Goal: Task Accomplishment & Management: Use online tool/utility

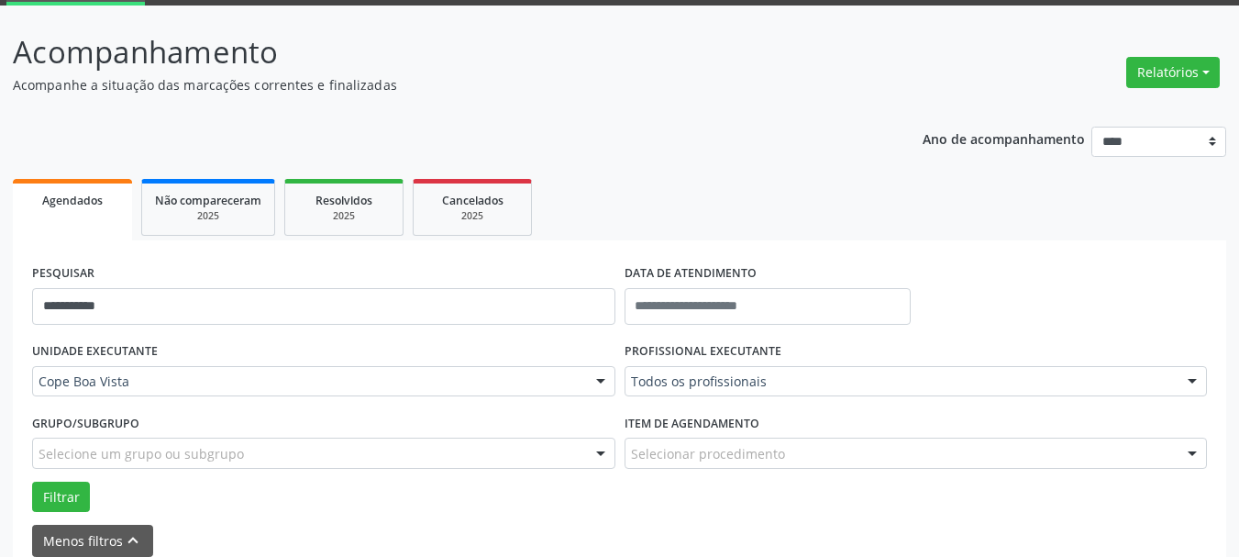
scroll to position [92, 0]
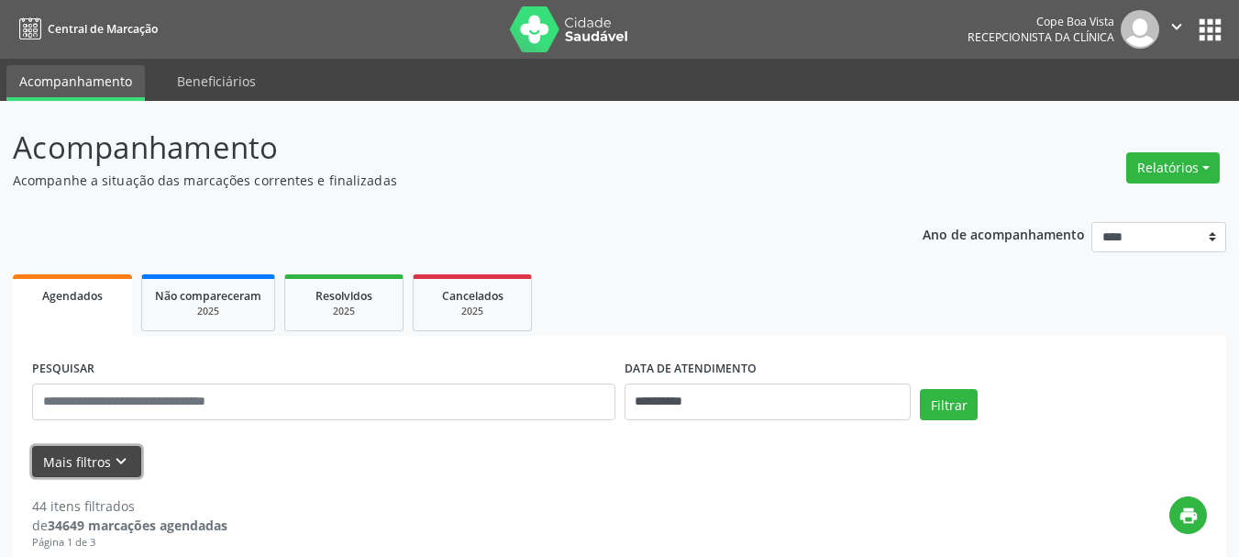
click at [122, 457] on icon "keyboard_arrow_down" at bounding box center [121, 461] width 20 height 20
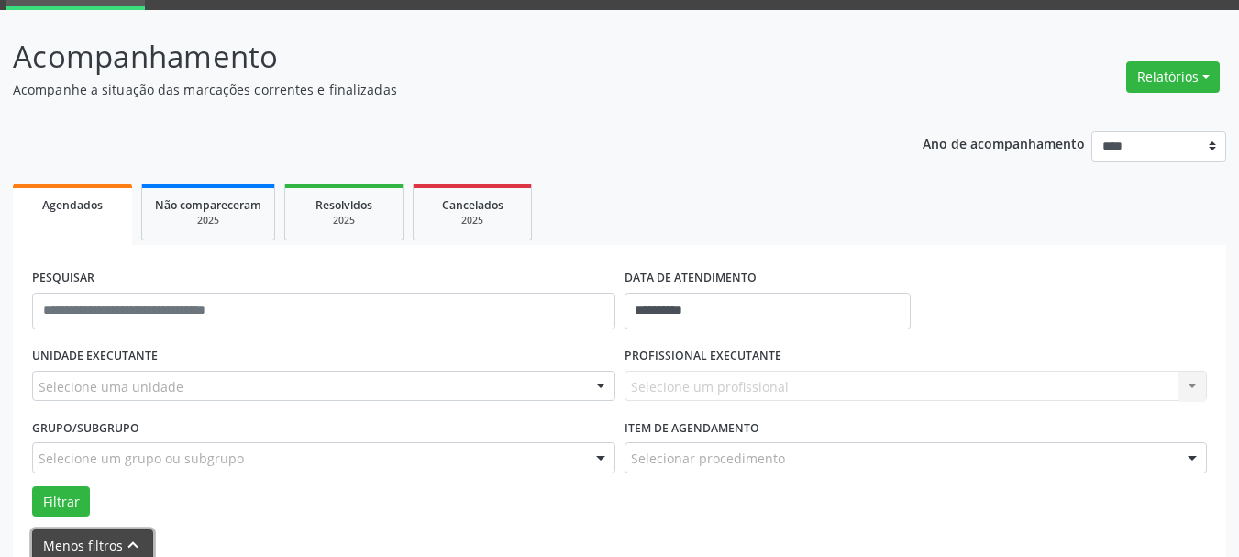
scroll to position [92, 0]
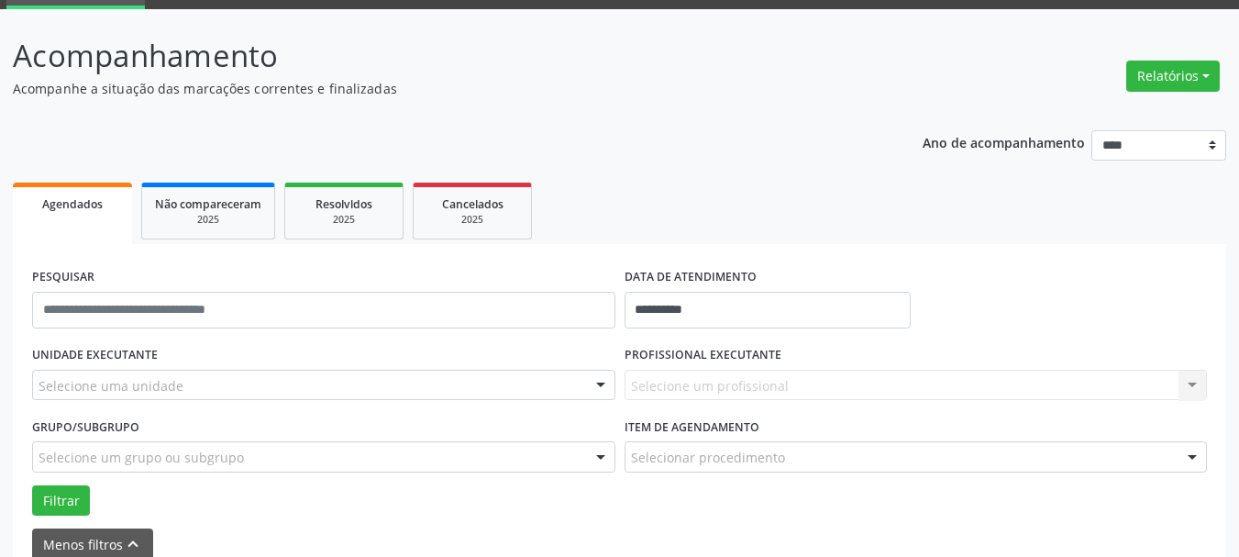
click at [363, 392] on div "Selecione uma unidade" at bounding box center [323, 385] width 583 height 31
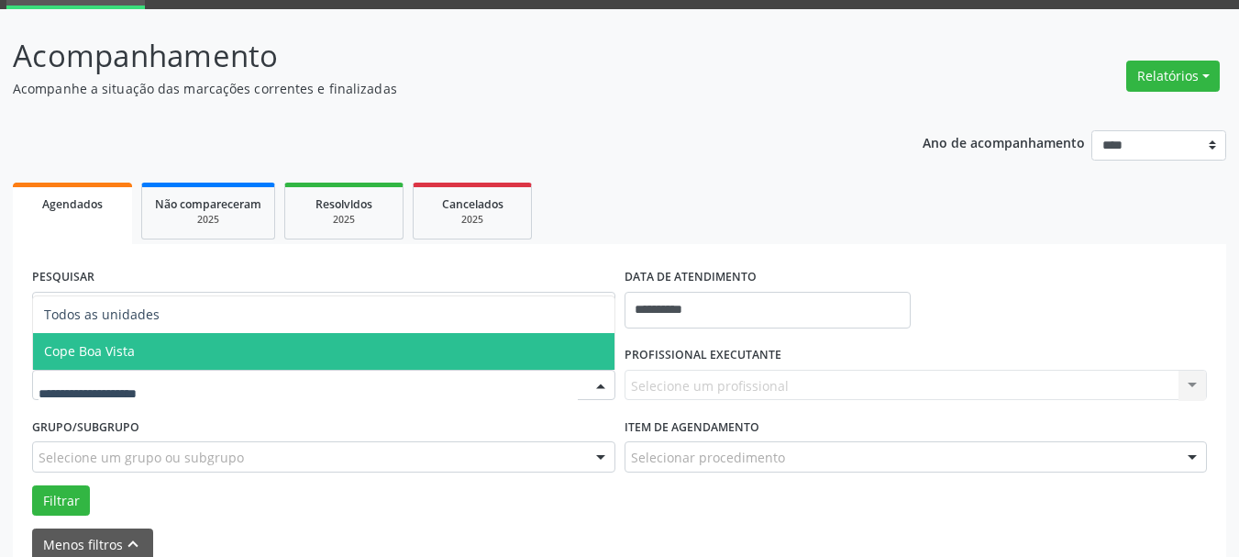
click at [144, 354] on span "Cope Boa Vista" at bounding box center [323, 351] width 581 height 37
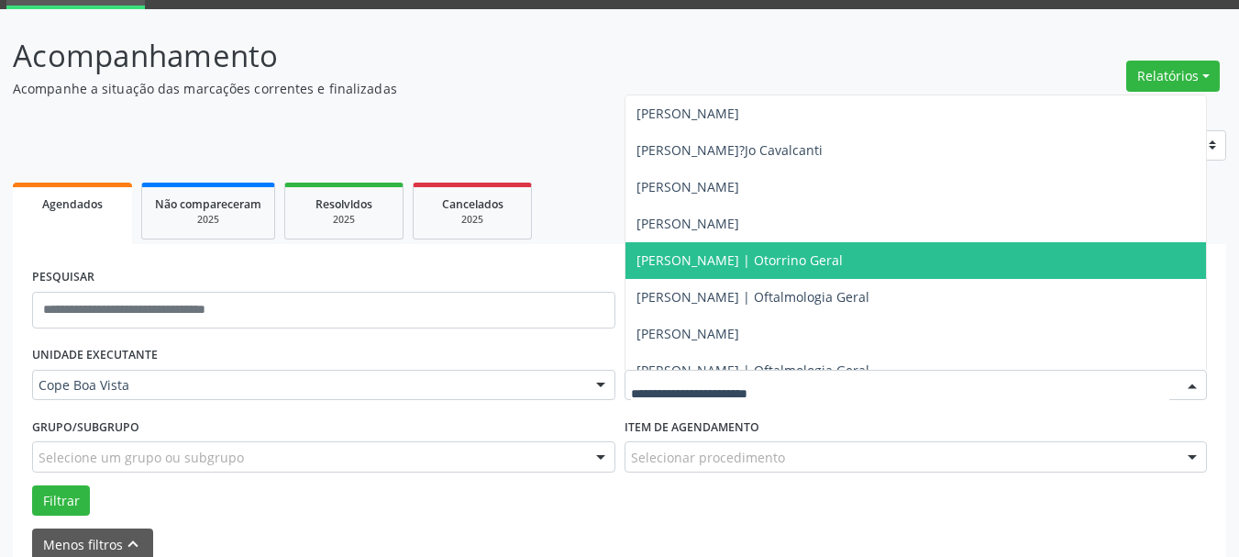
scroll to position [459, 0]
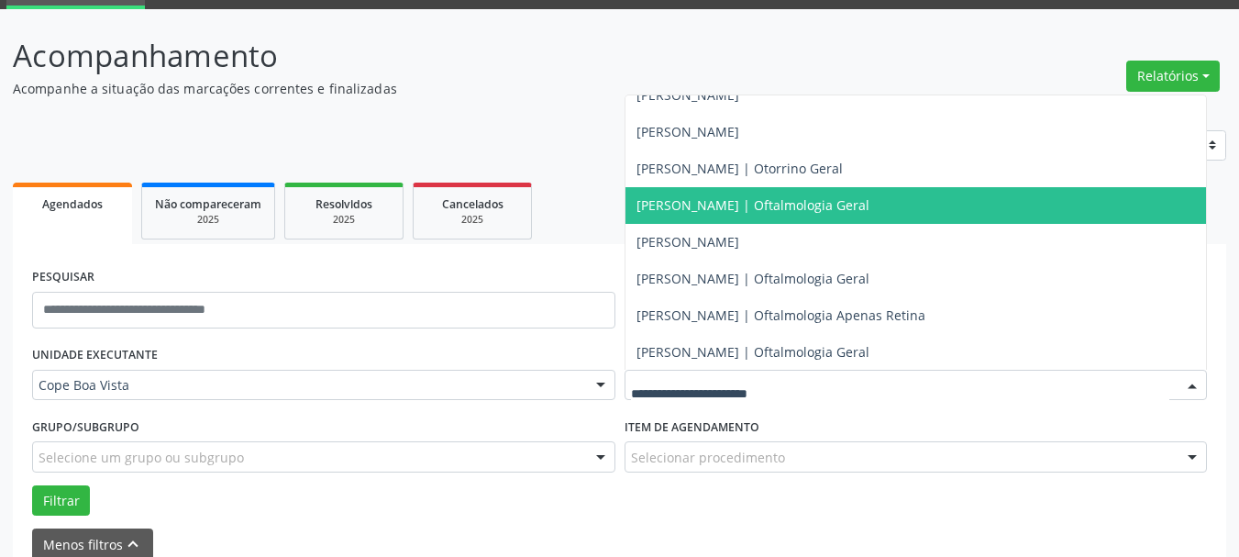
click at [793, 202] on span "[PERSON_NAME] | Oftalmologia Geral" at bounding box center [752, 204] width 233 height 17
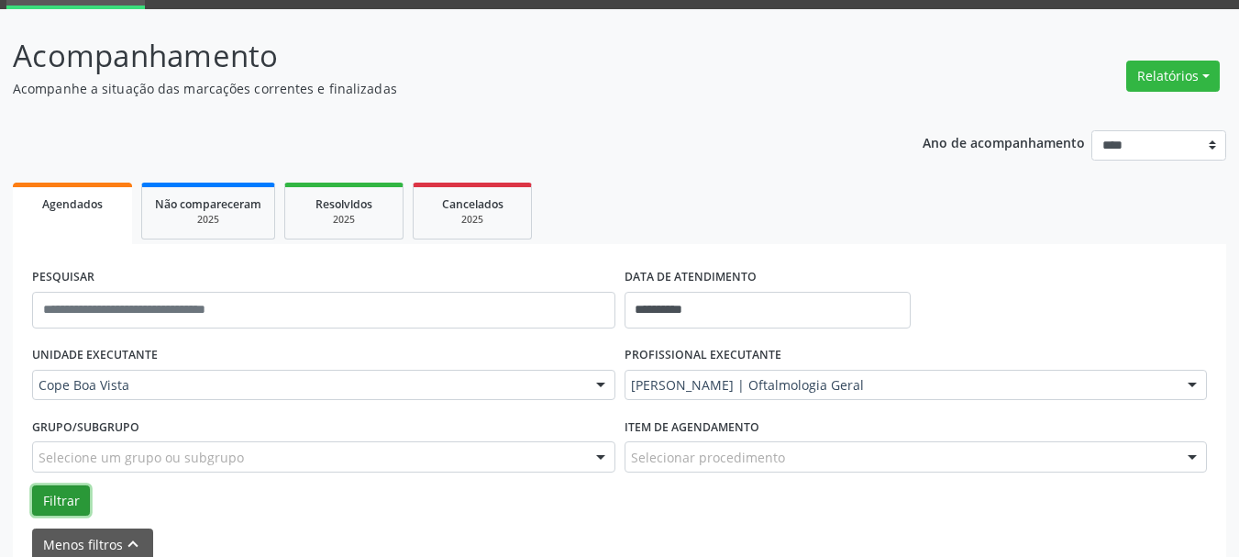
click at [45, 495] on button "Filtrar" at bounding box center [61, 500] width 58 height 31
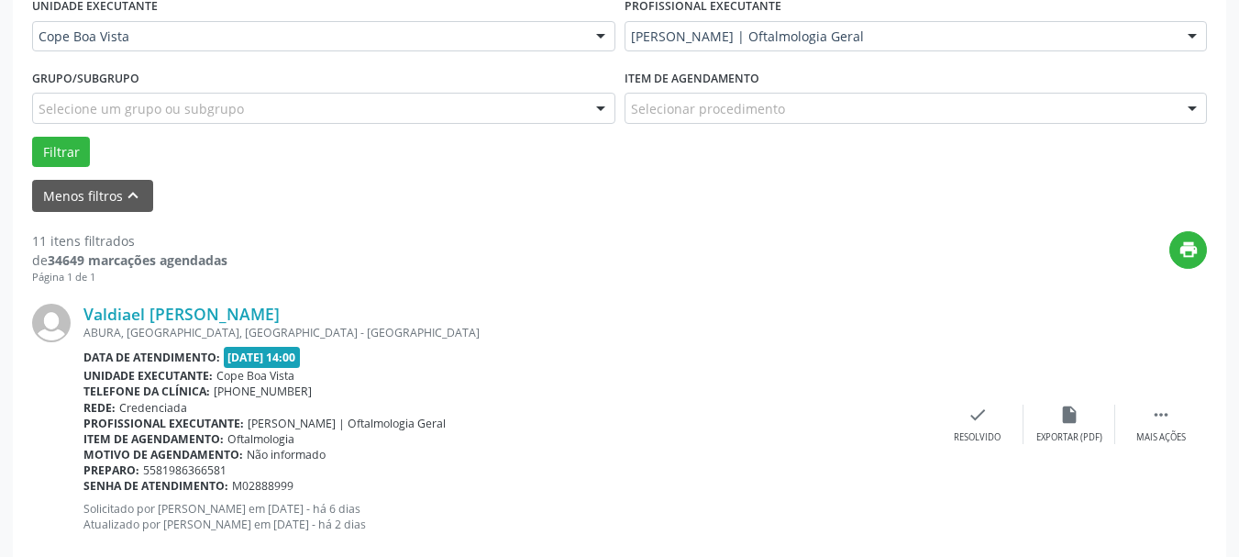
scroll to position [0, 0]
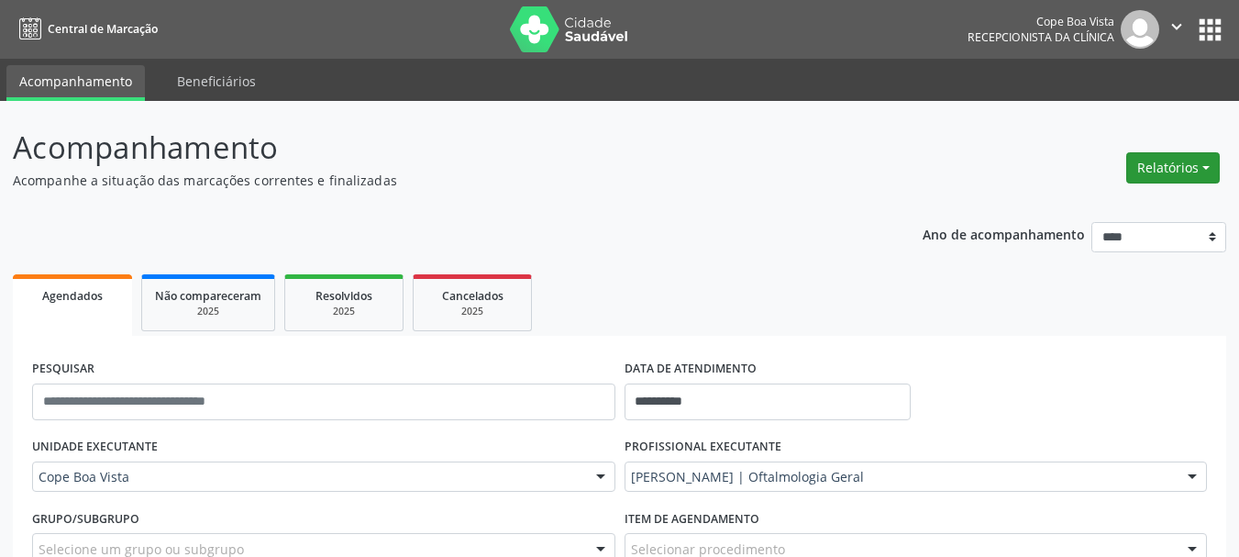
click at [1188, 174] on button "Relatórios" at bounding box center [1173, 167] width 94 height 31
click at [1083, 199] on link "Agendamentos" at bounding box center [1121, 207] width 197 height 26
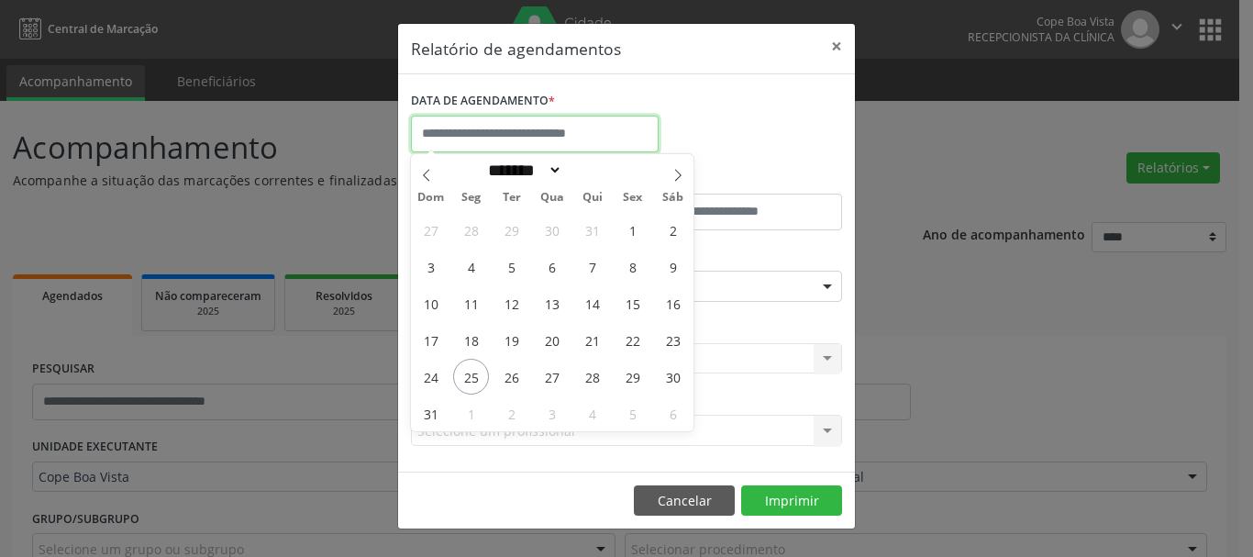
click at [502, 126] on input "text" at bounding box center [535, 134] width 248 height 37
click at [476, 371] on span "25" at bounding box center [471, 377] width 36 height 36
type input "**********"
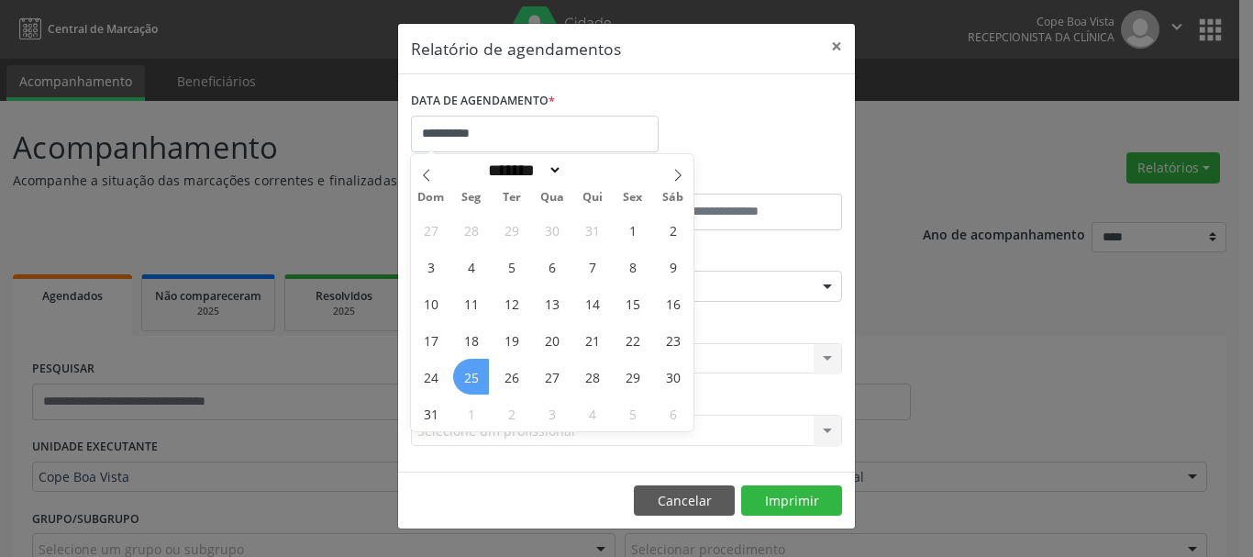
click at [477, 379] on span "25" at bounding box center [471, 377] width 36 height 36
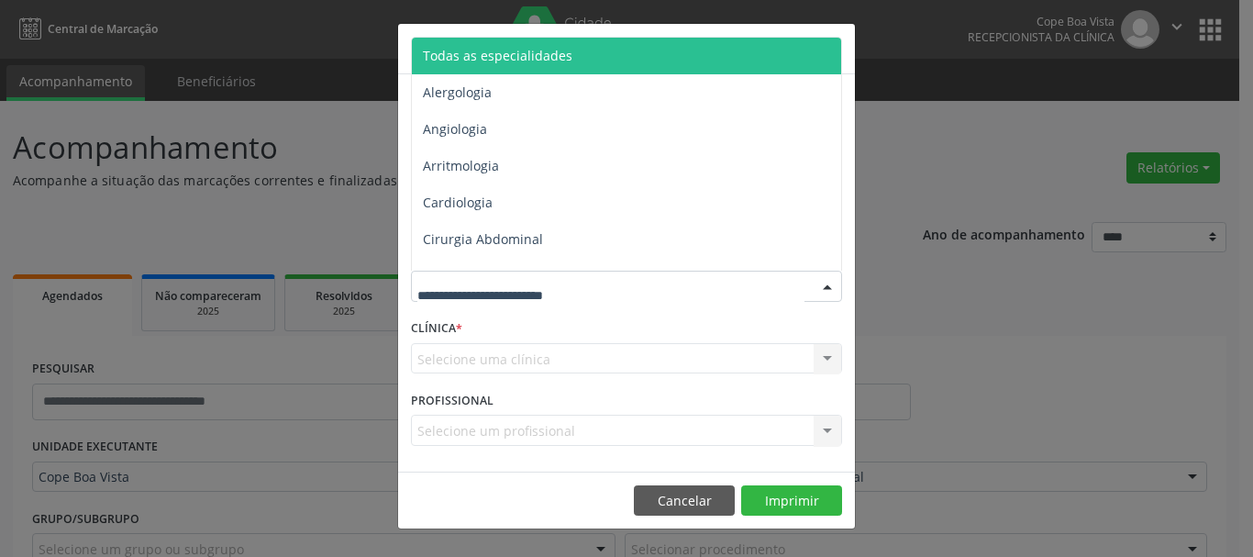
click at [599, 290] on div at bounding box center [626, 286] width 431 height 31
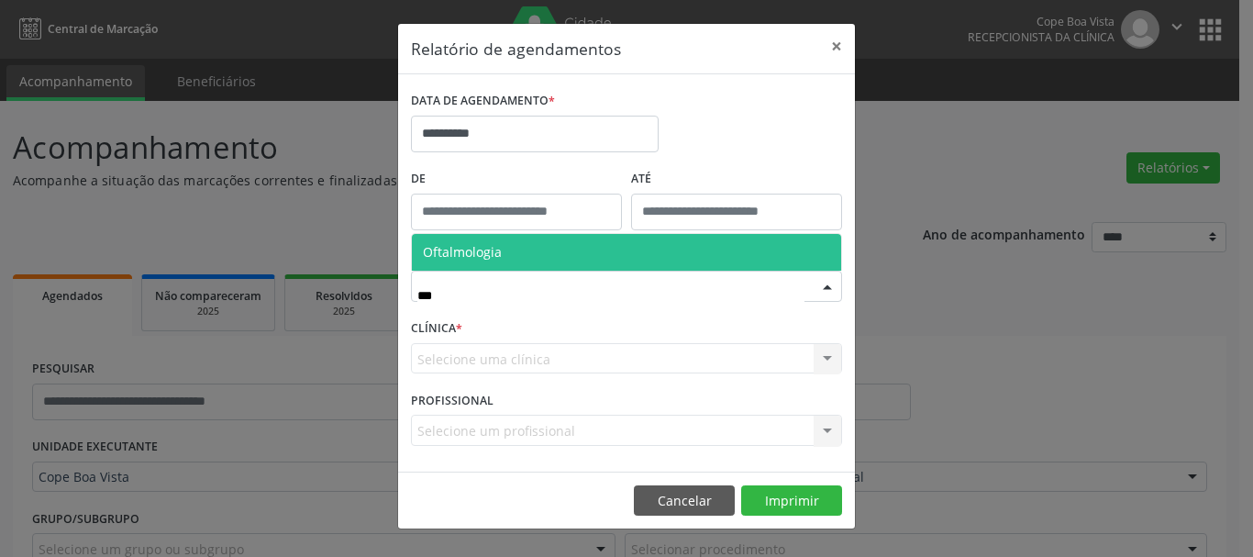
type input "****"
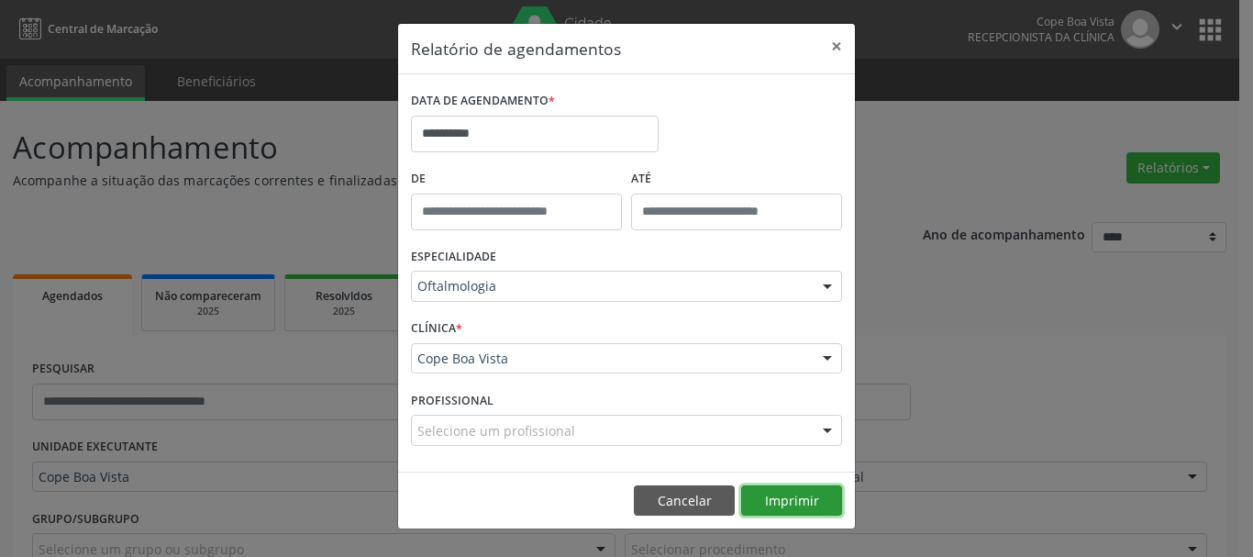
click at [782, 492] on button "Imprimir" at bounding box center [791, 500] width 101 height 31
click at [688, 486] on button "Cancelar" at bounding box center [684, 500] width 101 height 31
